Goal: Transaction & Acquisition: Purchase product/service

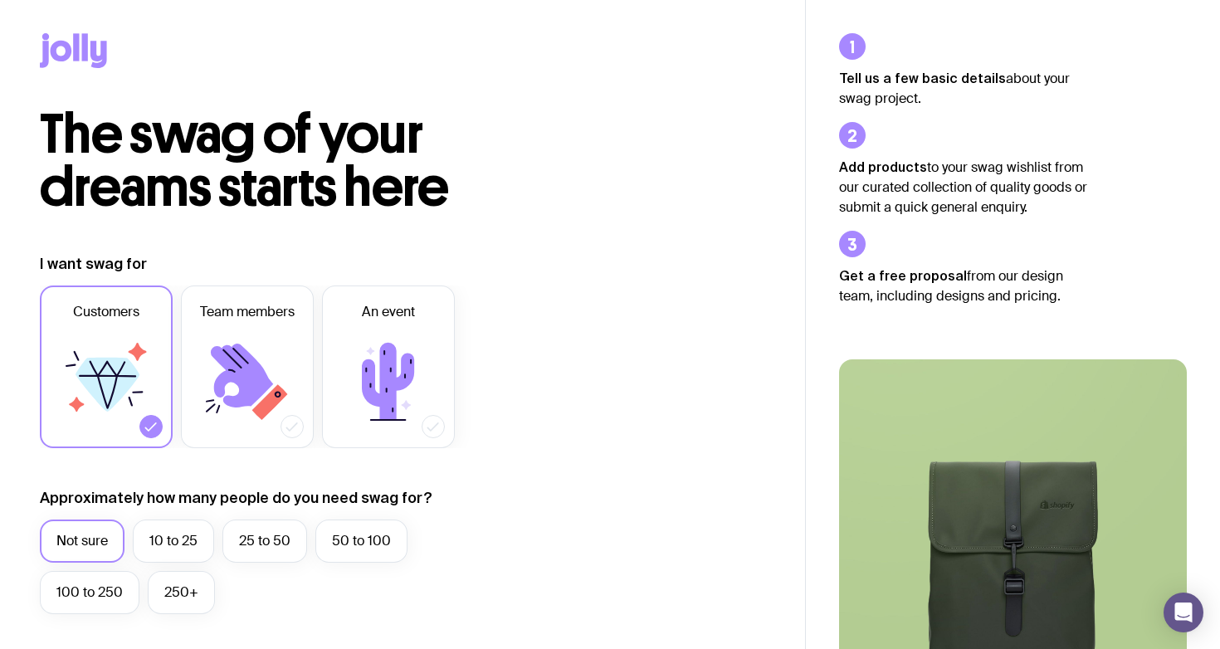
click at [58, 41] on icon at bounding box center [62, 51] width 22 height 21
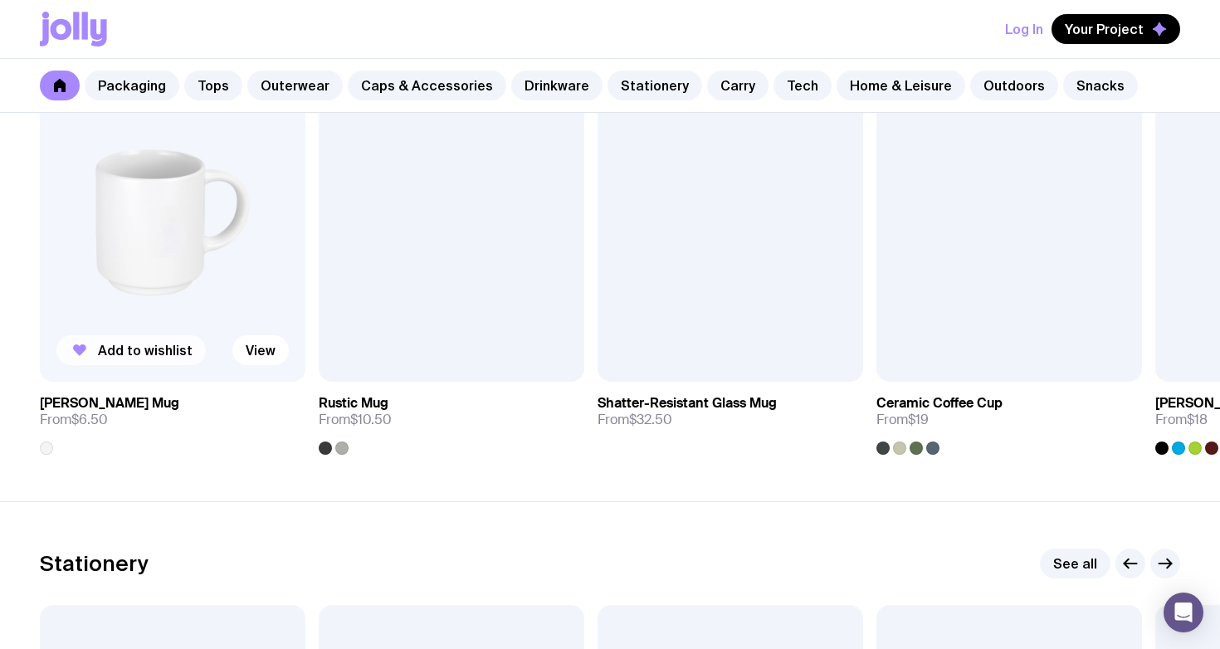
scroll to position [1999, 0]
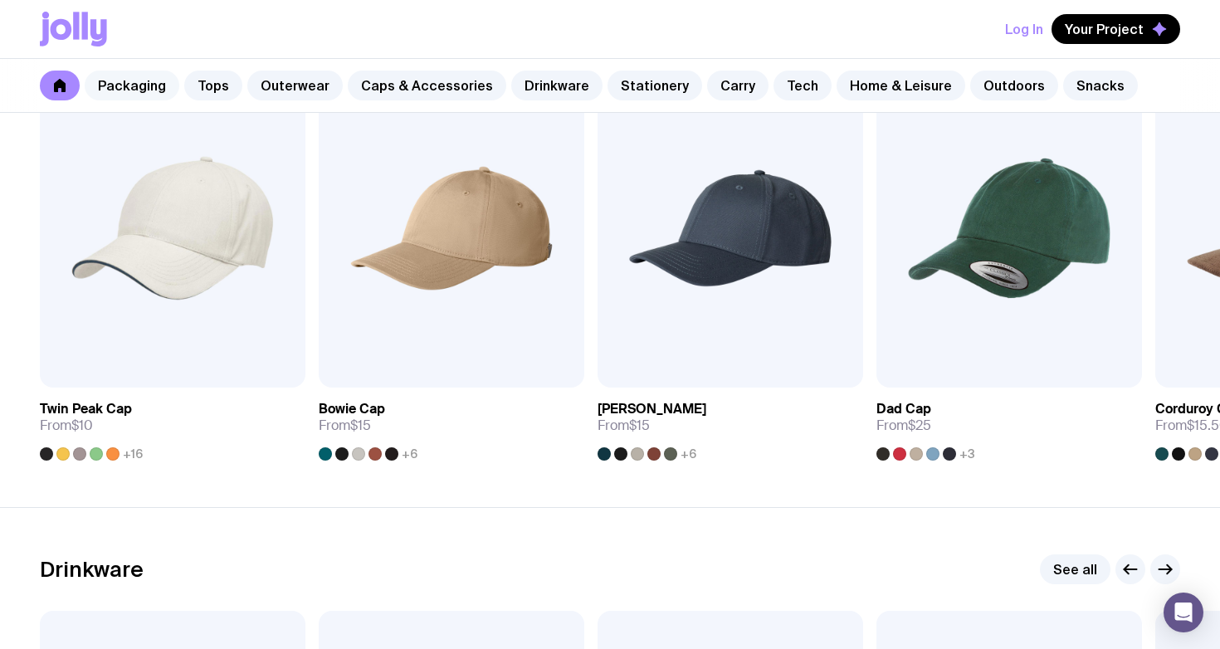
click at [136, 82] on link "Packaging" at bounding box center [132, 86] width 95 height 30
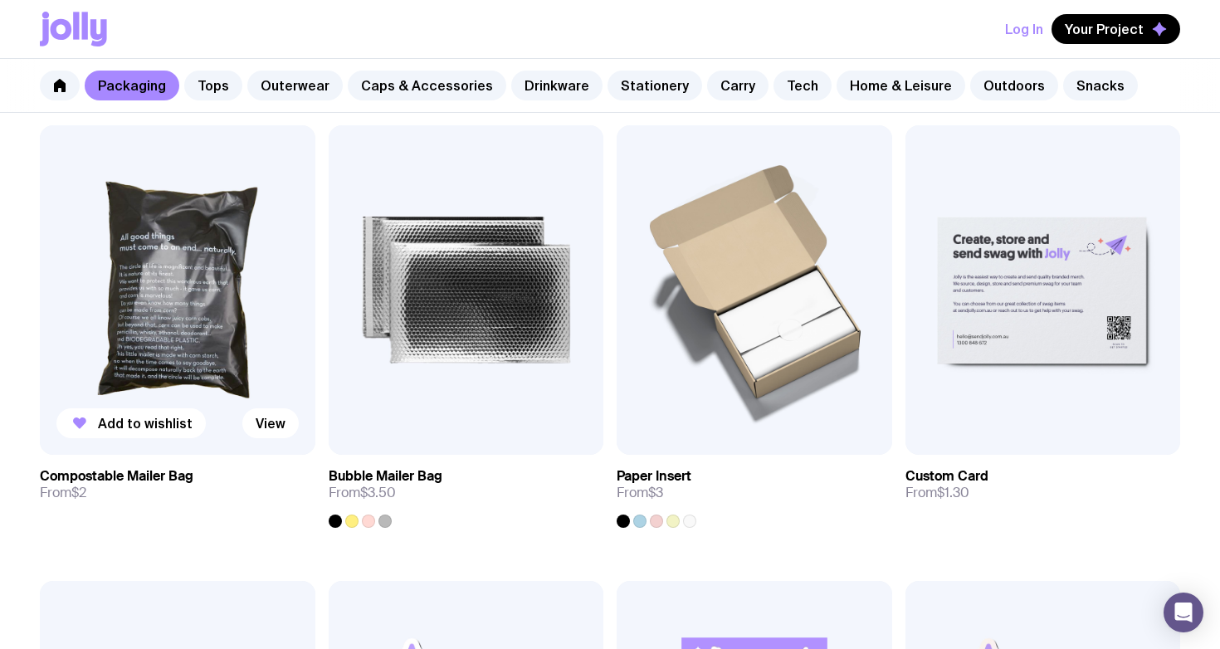
scroll to position [1178, 0]
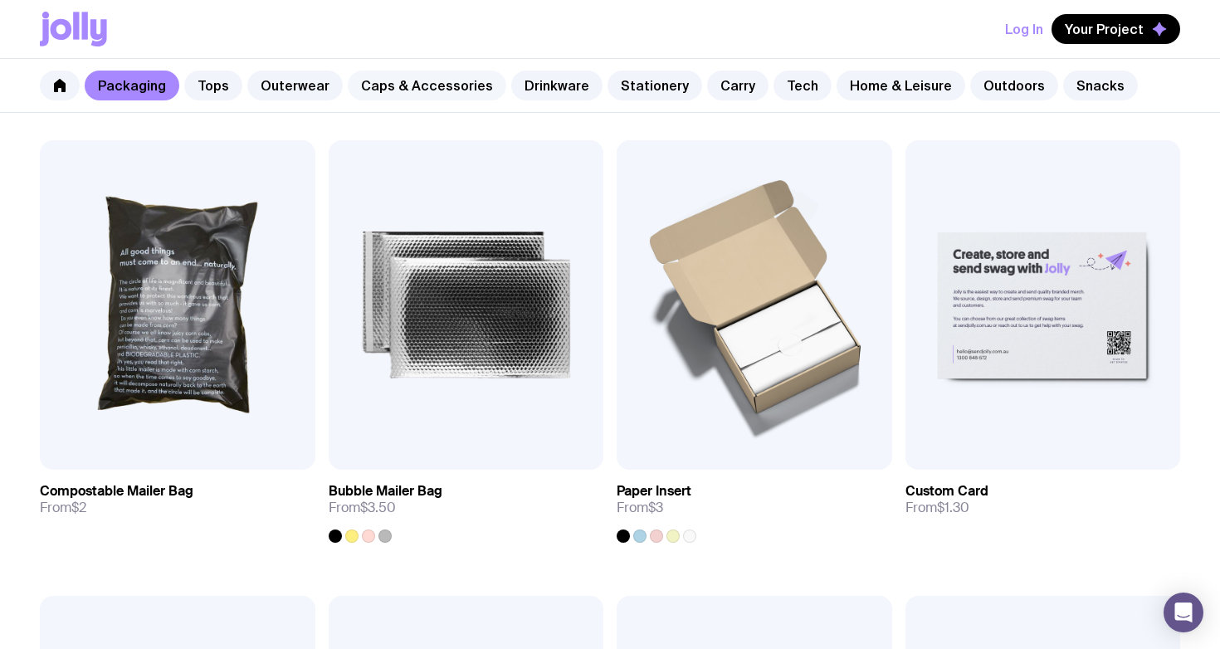
click at [391, 85] on link "Caps & Accessories" at bounding box center [427, 86] width 158 height 30
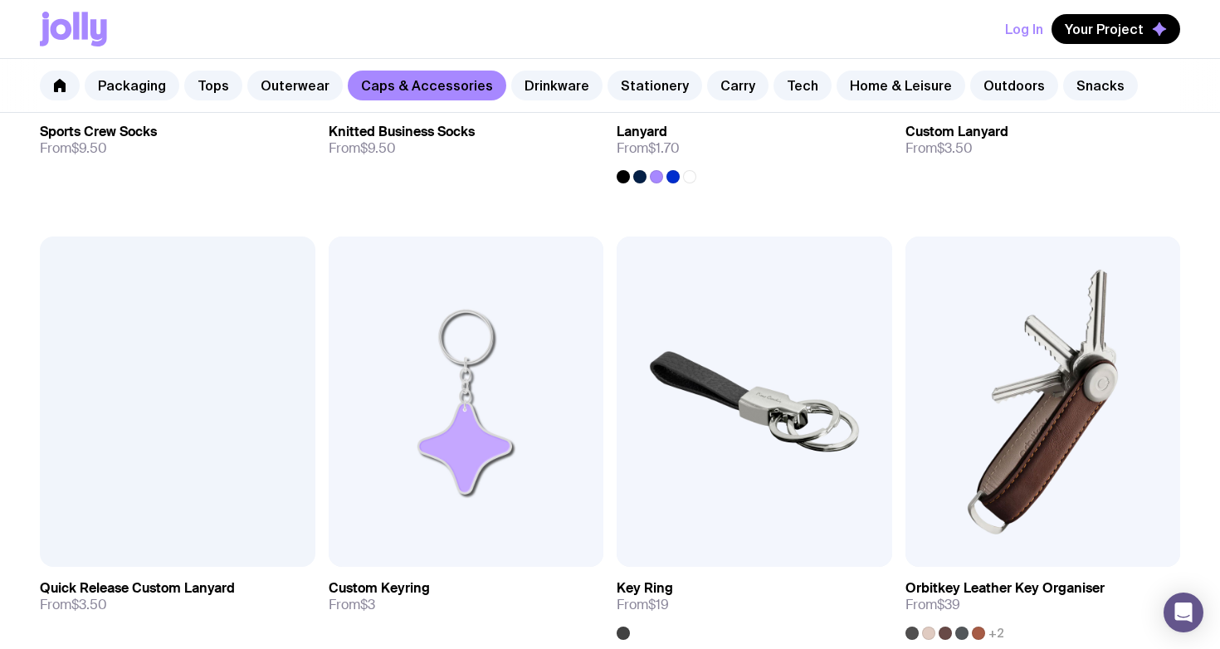
scroll to position [2469, 0]
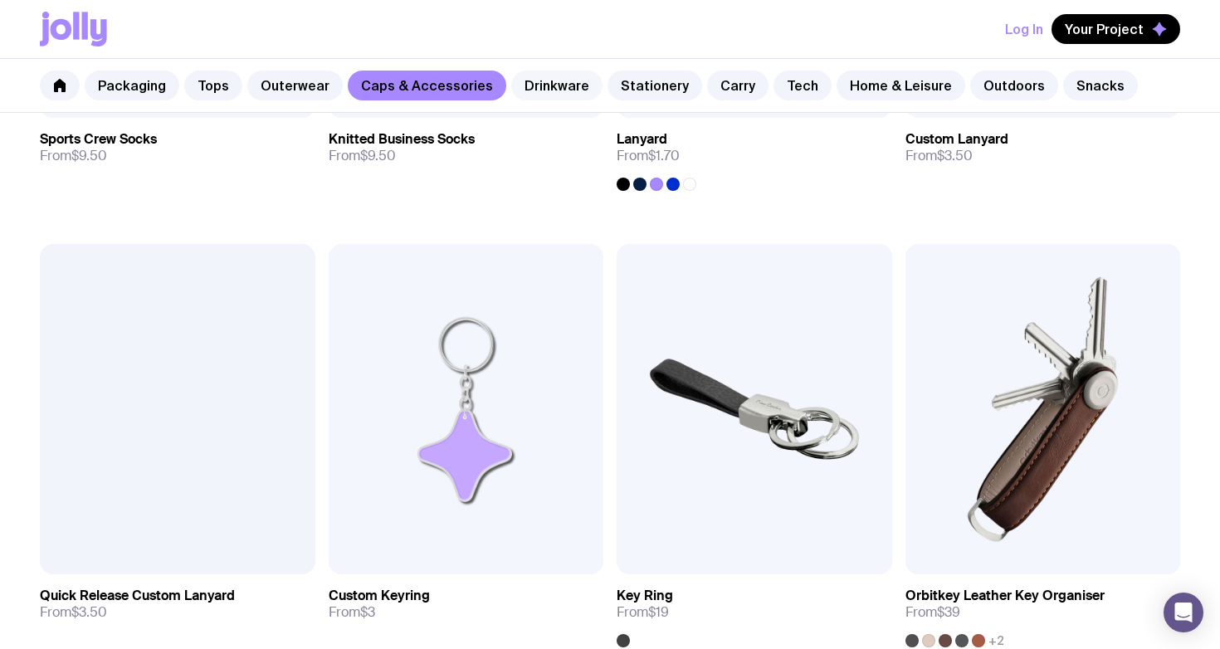
click at [524, 80] on link "Drinkware" at bounding box center [556, 86] width 91 height 30
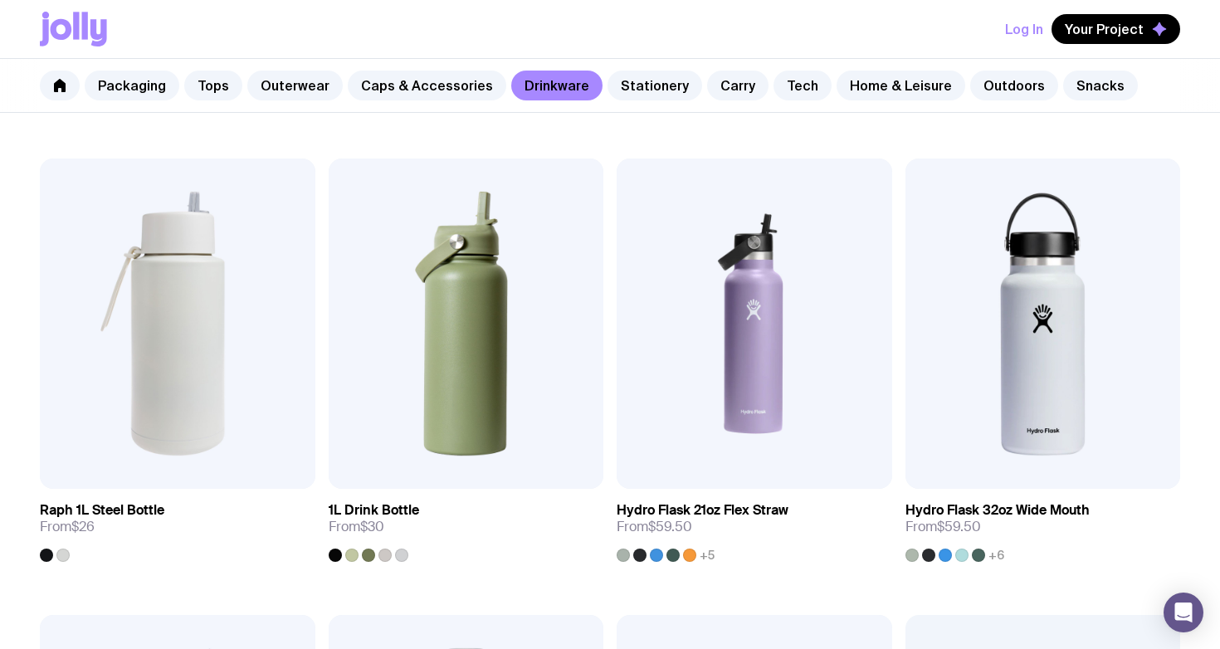
scroll to position [2096, 0]
